Goal: Transaction & Acquisition: Purchase product/service

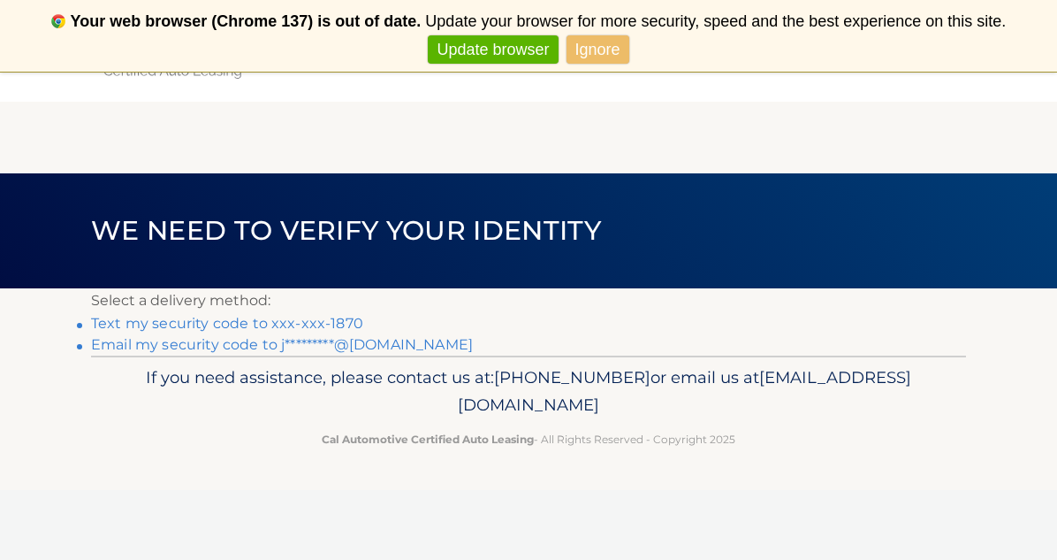
click at [179, 321] on link "Text my security code to xxx-xxx-1870" at bounding box center [227, 323] width 272 height 17
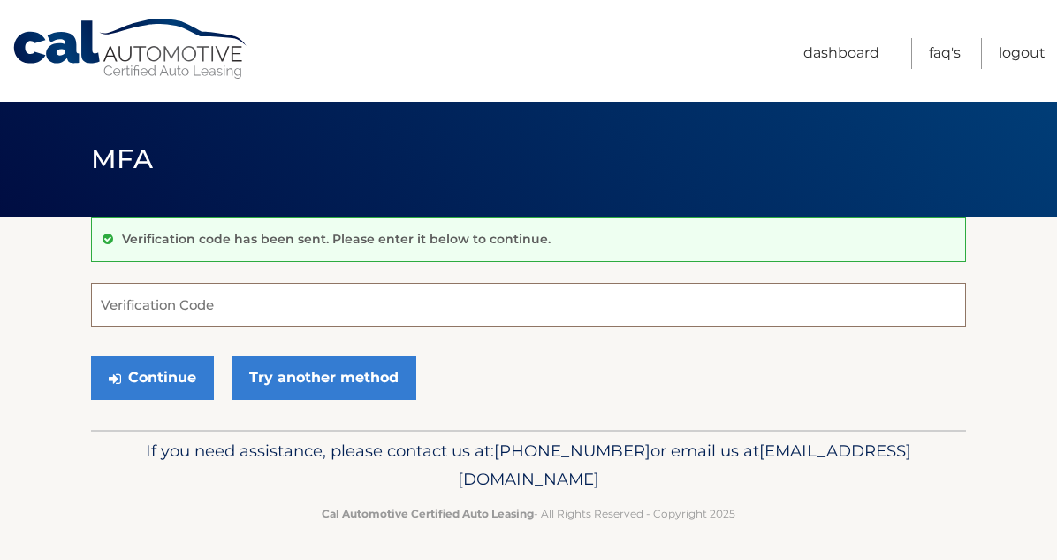
click at [248, 305] on input "Verification Code" at bounding box center [528, 305] width 875 height 44
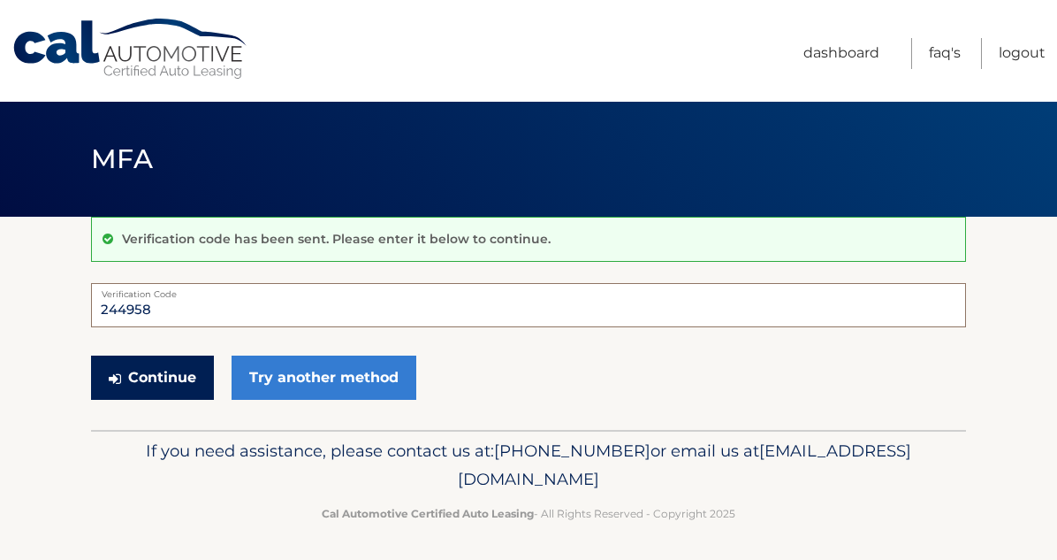
type input "244958"
click at [154, 381] on button "Continue" at bounding box center [152, 377] width 123 height 44
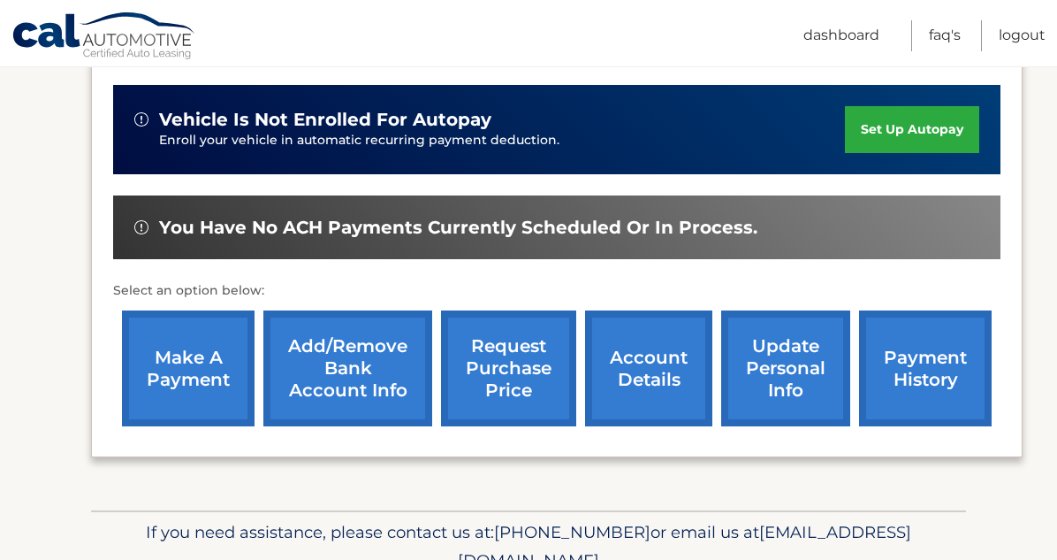
scroll to position [428, 0]
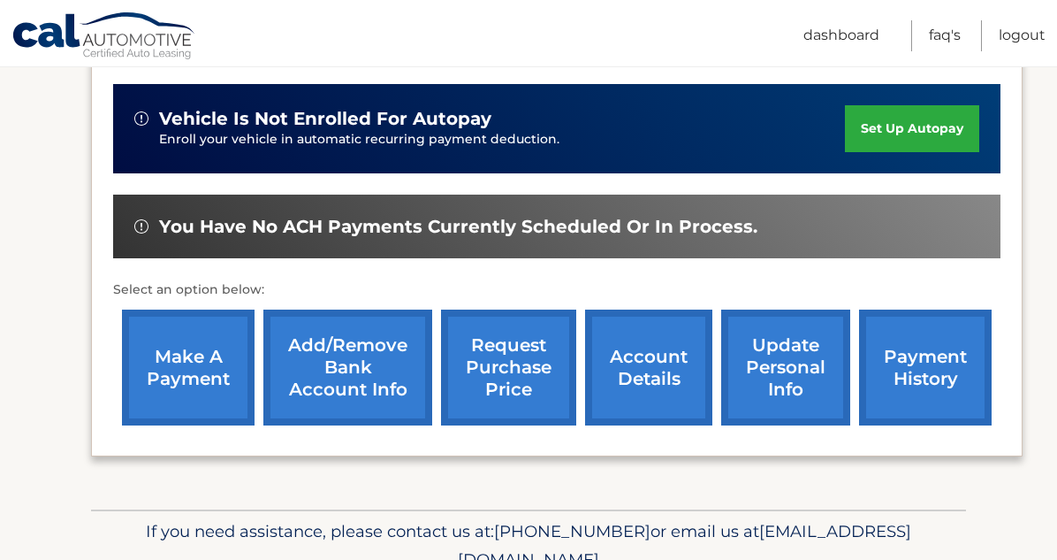
click at [202, 360] on link "make a payment" at bounding box center [188, 367] width 133 height 116
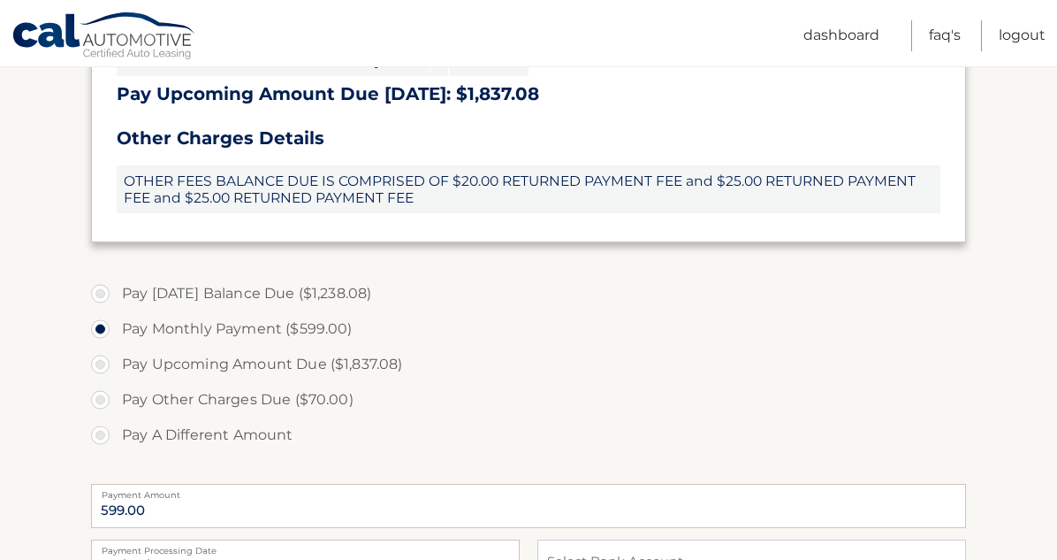
scroll to position [610, 0]
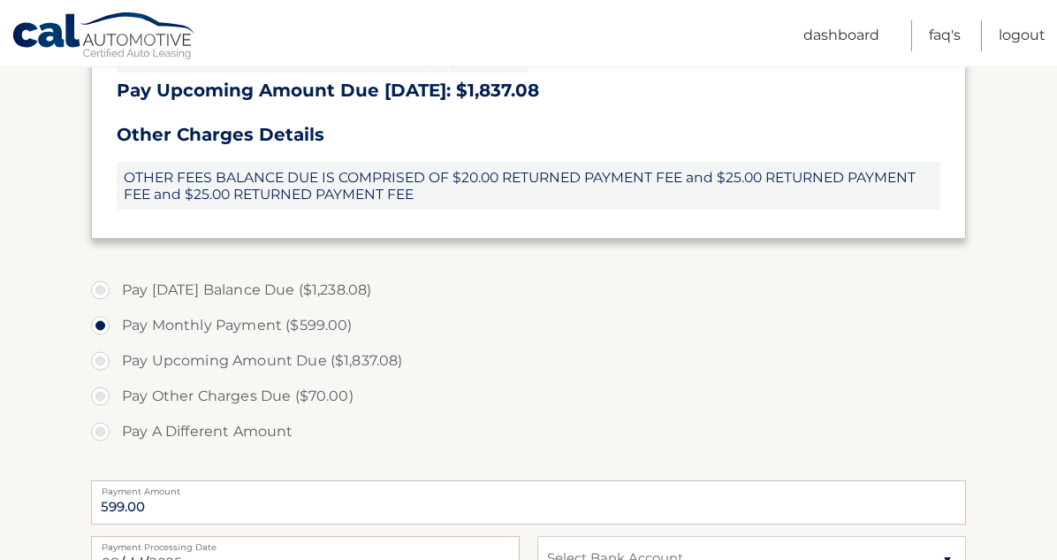
click at [100, 286] on label "Pay Today's Balance Due ($1,238.08)" at bounding box center [528, 289] width 875 height 35
click at [100, 286] on input "Pay Today's Balance Due ($1,238.08)" at bounding box center [107, 286] width 18 height 28
radio input "true"
type input "1238.08"
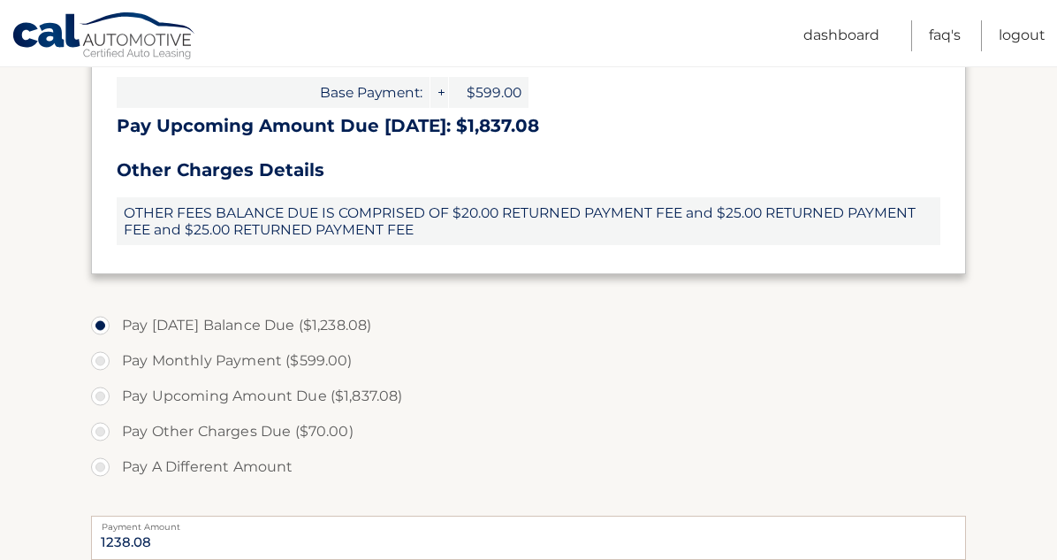
scroll to position [516, 0]
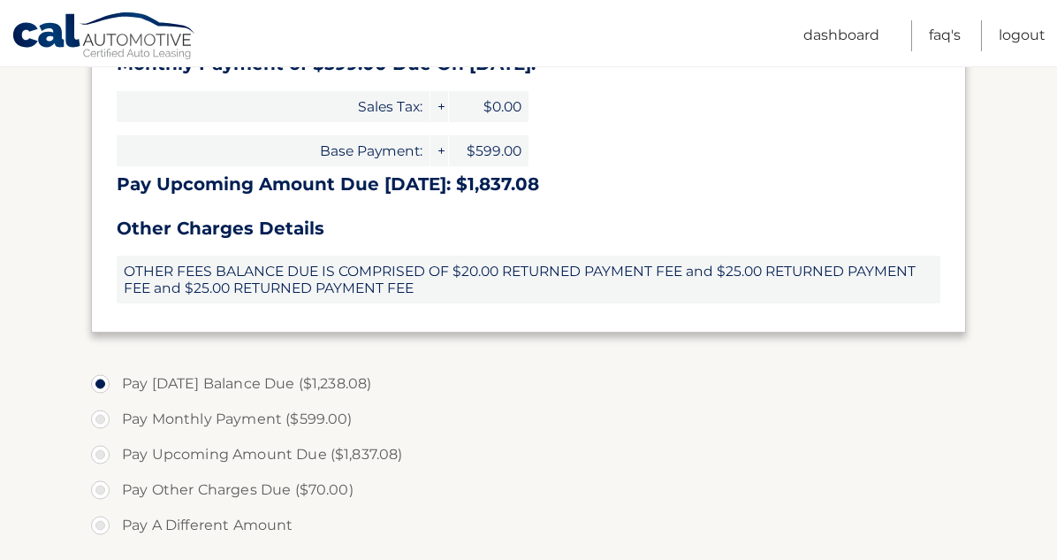
click at [98, 401] on input "Pay Monthly Payment ($599.00)" at bounding box center [107, 415] width 18 height 28
radio input "true"
type input "599.00"
click at [98, 437] on input "Pay Upcoming Amount Due ($1,837.08)" at bounding box center [107, 451] width 18 height 28
radio input "true"
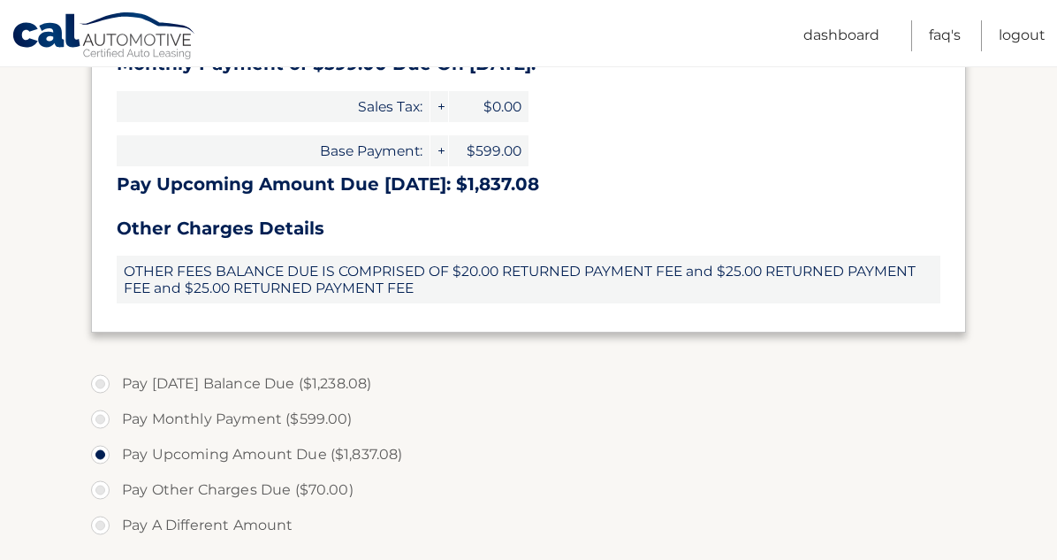
type input "1837.08"
click at [98, 472] on input "Pay Other Charges Due ($70.00)" at bounding box center [107, 486] width 18 height 28
radio input "true"
type input "70.00"
click at [98, 507] on input "Pay A Different Amount" at bounding box center [107, 521] width 18 height 28
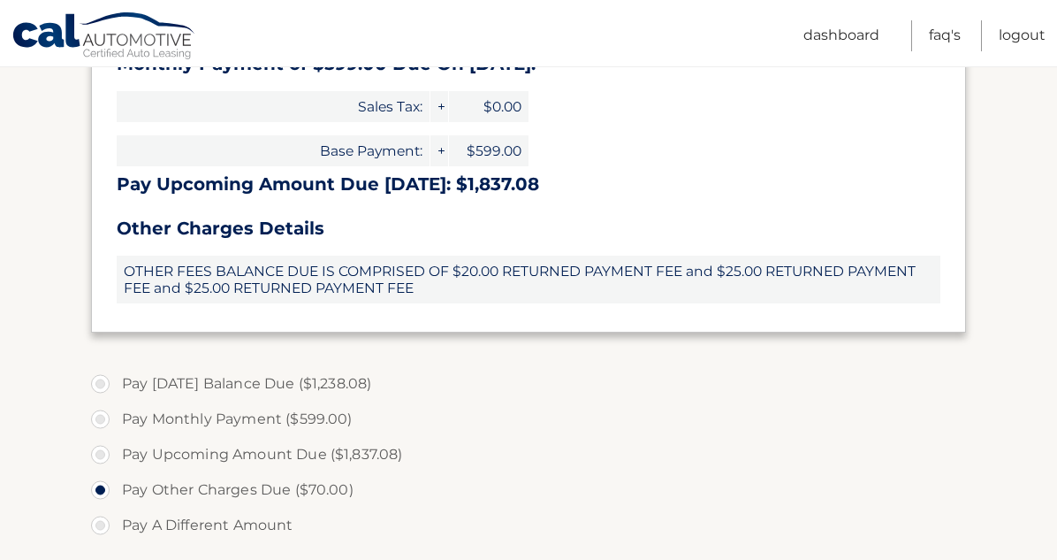
radio input "true"
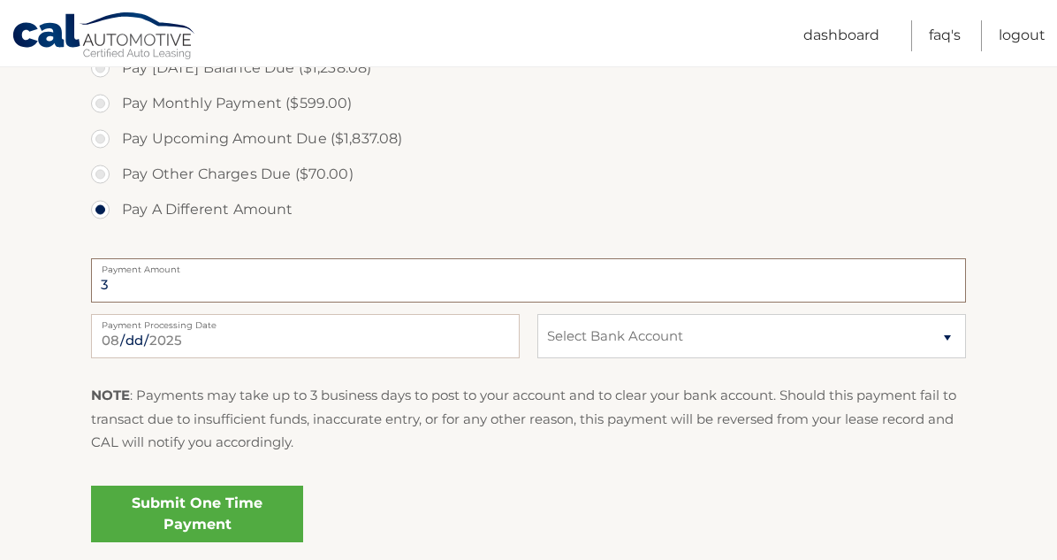
type input "4"
click at [99, 141] on label "Pay Upcoming Amount Due ($1,837.08)" at bounding box center [528, 138] width 875 height 35
click at [99, 141] on input "Pay Upcoming Amount Due ($1,837.08)" at bounding box center [107, 135] width 18 height 28
radio input "true"
type input "1837.08"
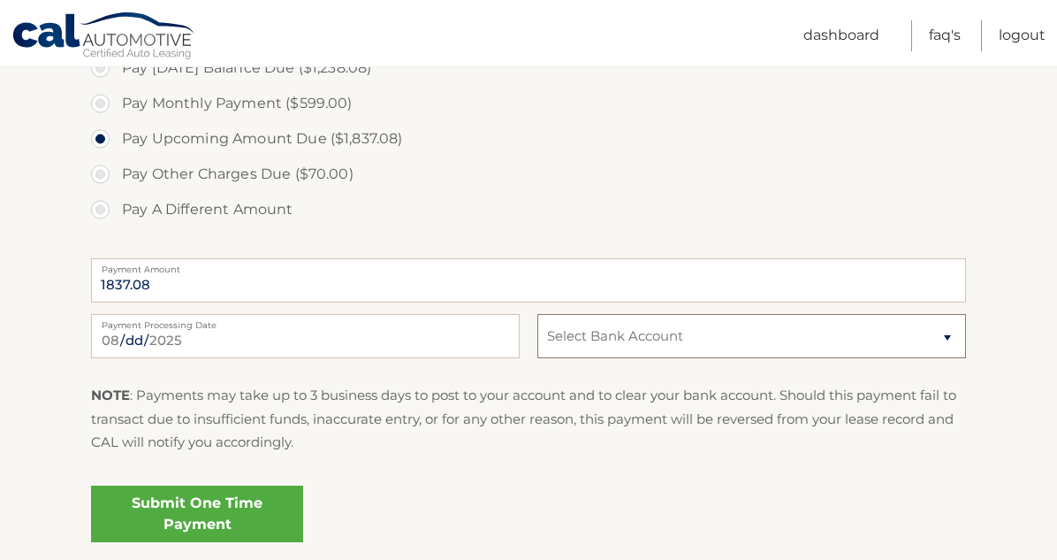
click at [944, 338] on select "Select Bank Account Checking JPMORGAN CHASE BANK, NA *****0152 Checking TD BANK…" at bounding box center [751, 336] width 429 height 44
select select "YjQ3ZDQ2MTItNmRhYi00YjhkLWI5NzEtZDkxMjc0MGQ5Njkx"
click at [537, 314] on select "Select Bank Account Checking JPMORGAN CHASE BANK, NA *****0152 Checking TD BANK…" at bounding box center [751, 336] width 429 height 44
click at [232, 523] on link "Submit One Time Payment" at bounding box center [197, 513] width 212 height 57
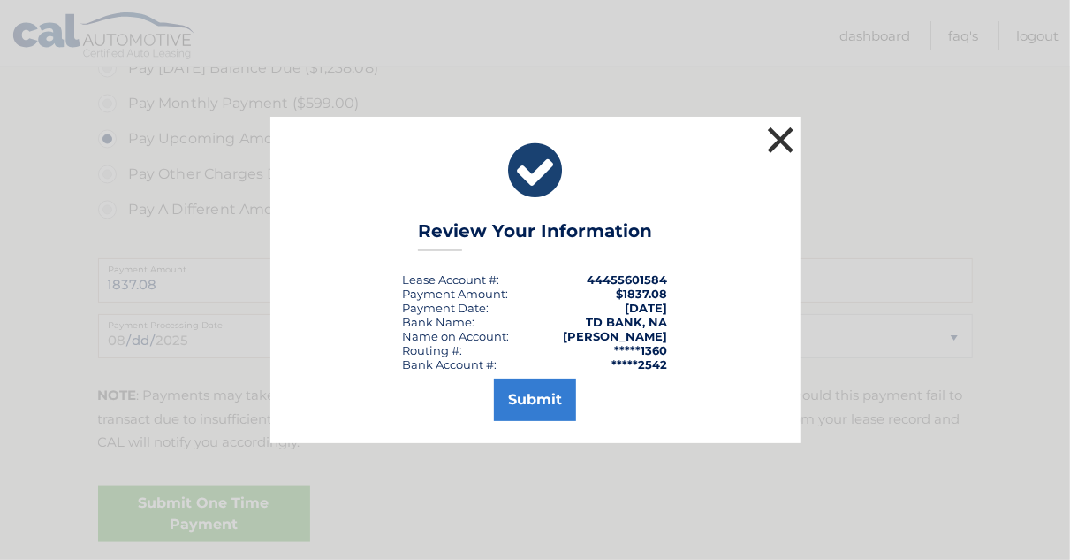
click at [789, 137] on button "×" at bounding box center [781, 139] width 35 height 35
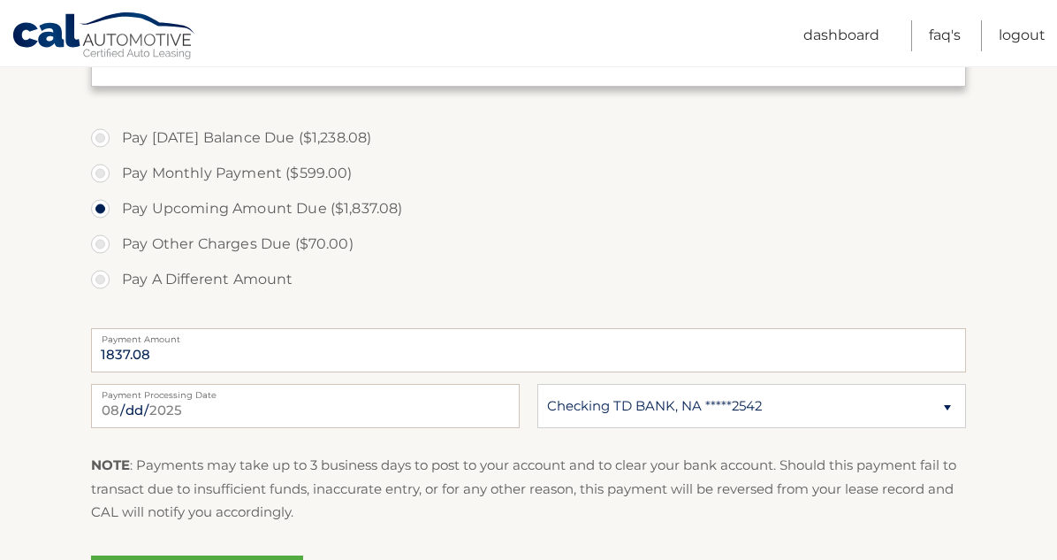
scroll to position [761, 0]
click at [99, 141] on label "Pay Today's Balance Due ($1,238.08)" at bounding box center [528, 138] width 875 height 35
click at [99, 141] on input "Pay Today's Balance Due ($1,238.08)" at bounding box center [107, 135] width 18 height 28
radio input "true"
type input "1238.08"
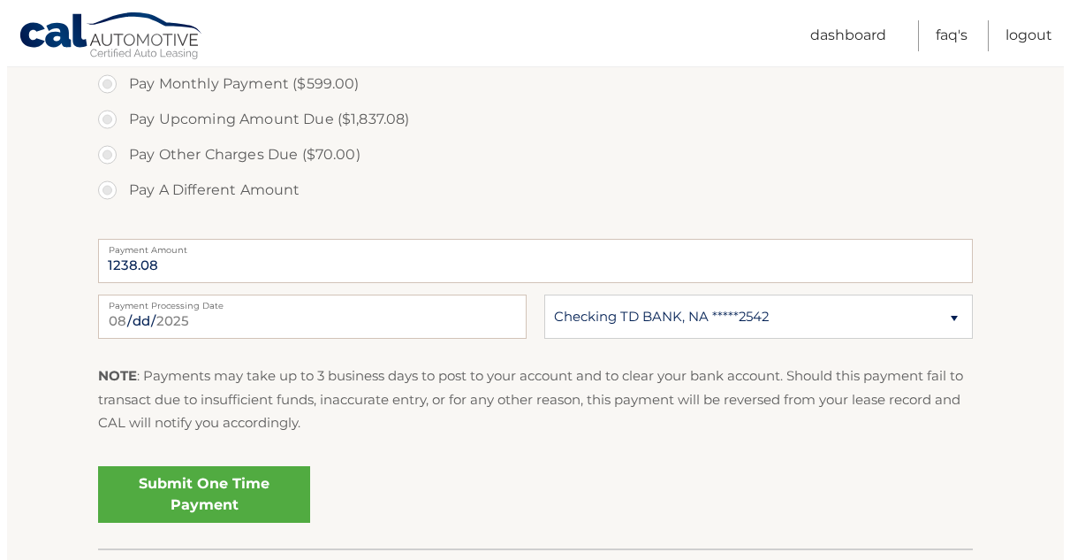
scroll to position [867, 0]
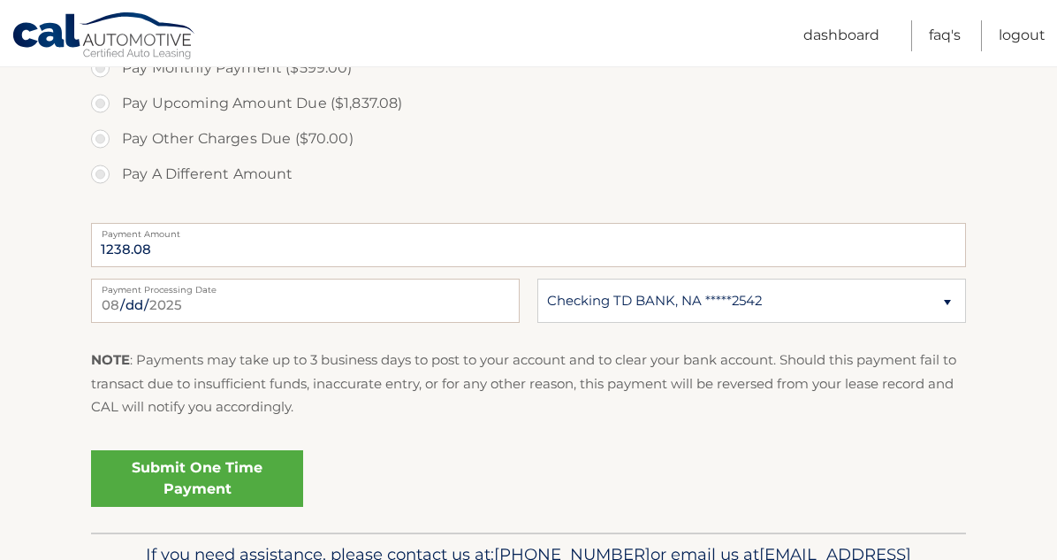
click at [244, 466] on link "Submit One Time Payment" at bounding box center [197, 478] width 212 height 57
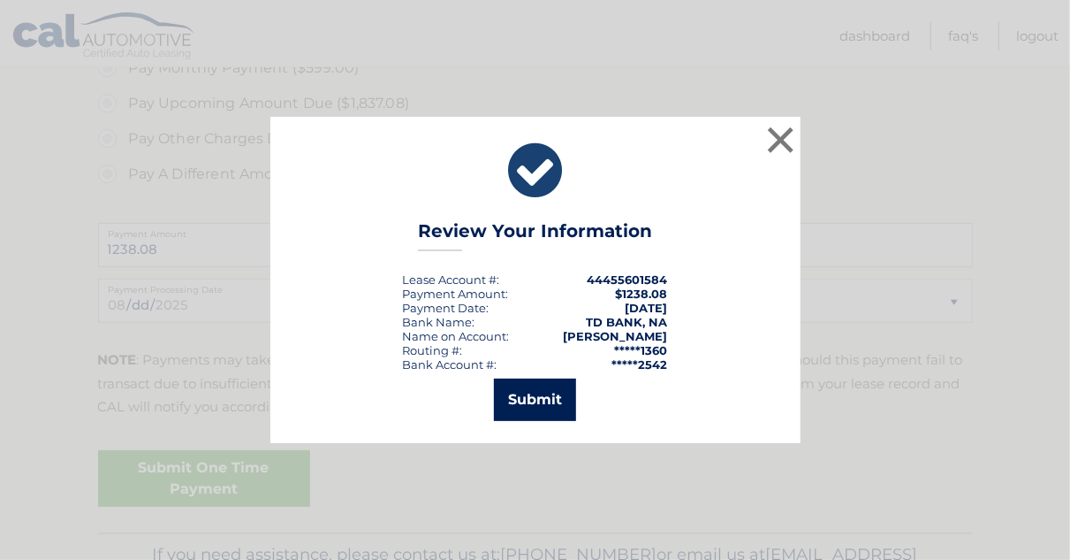
click at [515, 393] on button "Submit" at bounding box center [535, 399] width 82 height 42
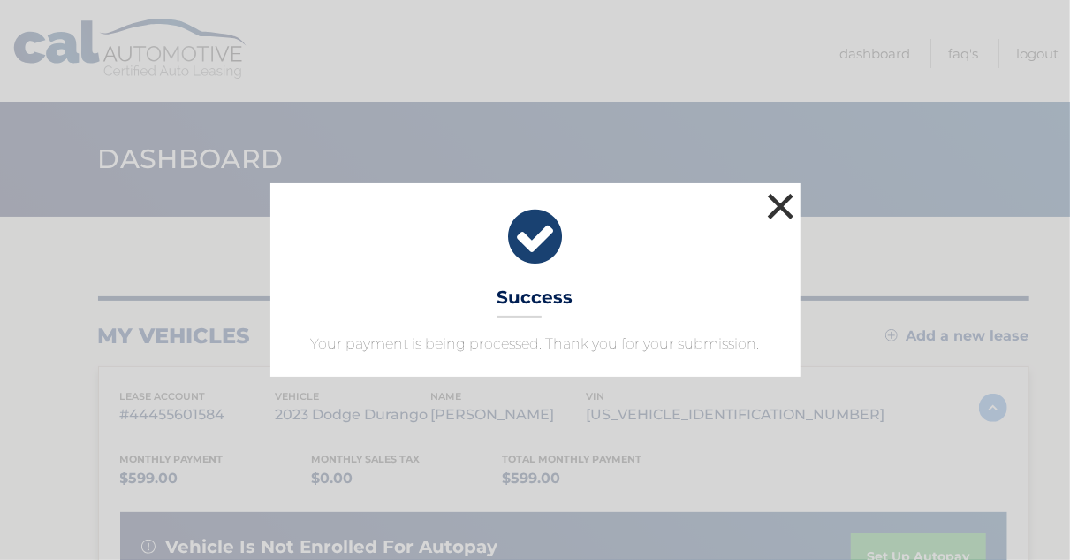
click at [778, 197] on button "×" at bounding box center [781, 205] width 35 height 35
